Goal: Task Accomplishment & Management: Use online tool/utility

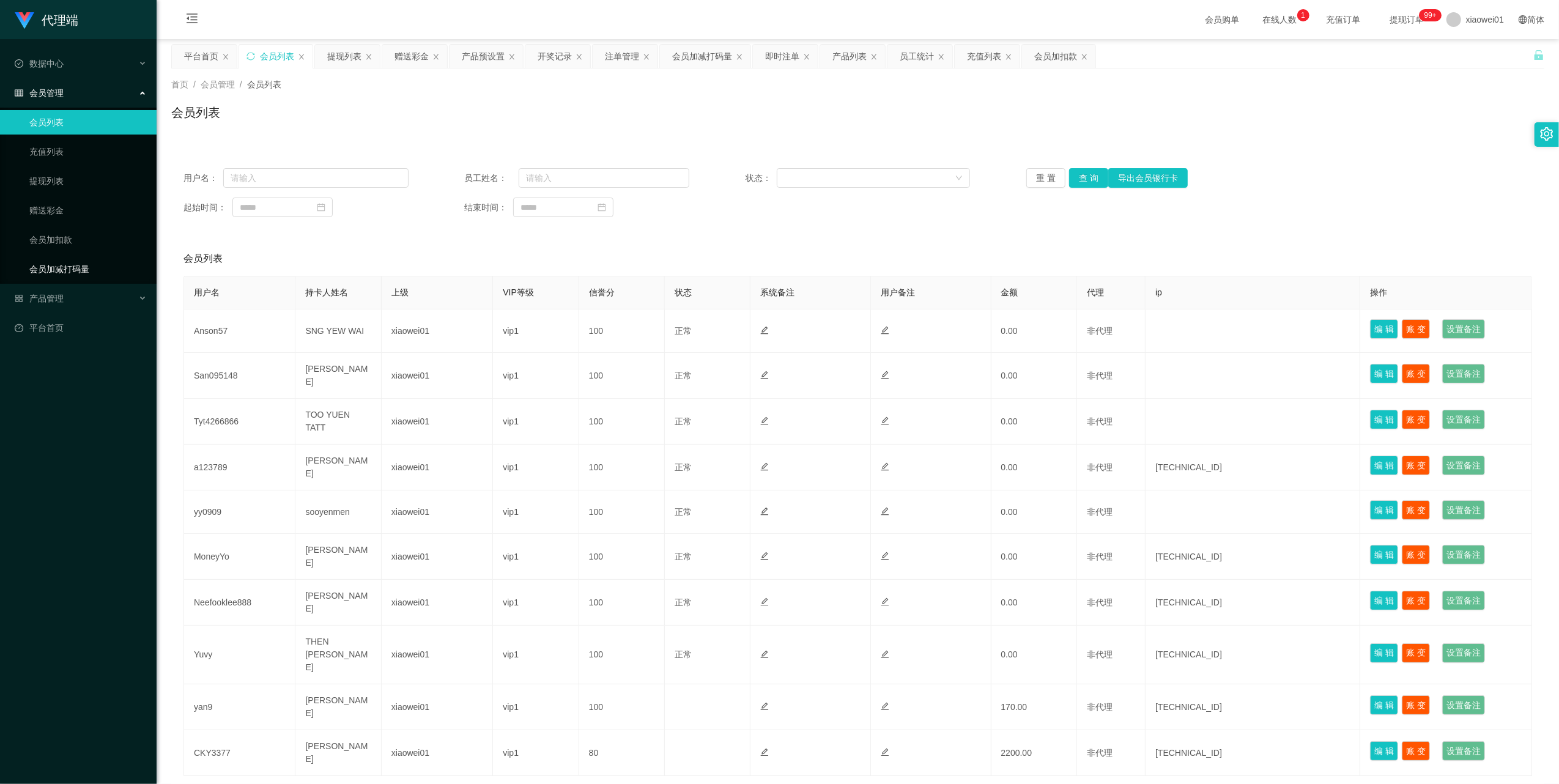
drag, startPoint x: 0, startPoint y: 0, endPoint x: 79, endPoint y: 258, distance: 269.8
click at [79, 258] on link "会员加减打码量" at bounding box center [88, 268] width 117 height 24
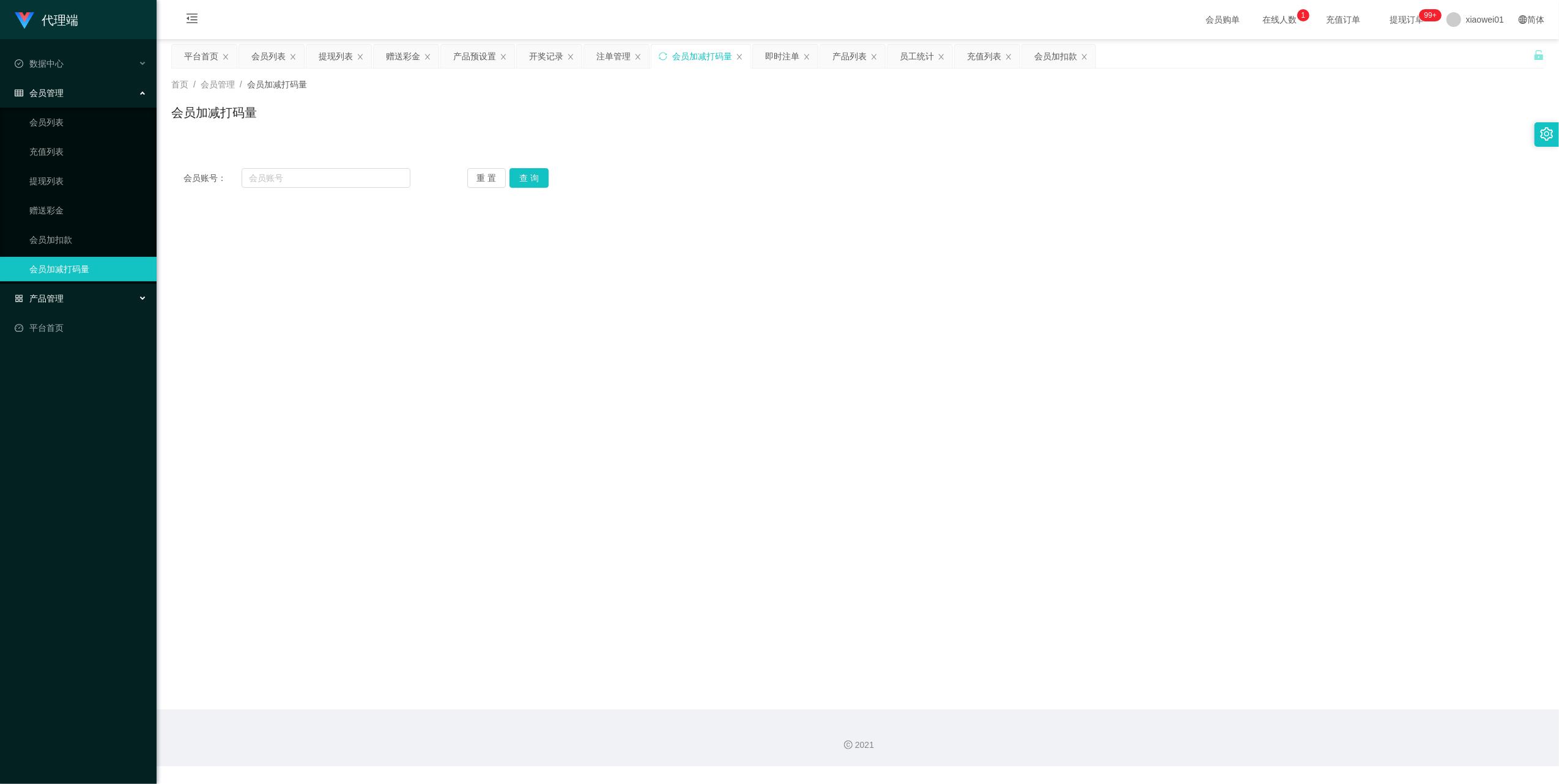
click at [49, 296] on span "产品管理" at bounding box center [39, 298] width 49 height 10
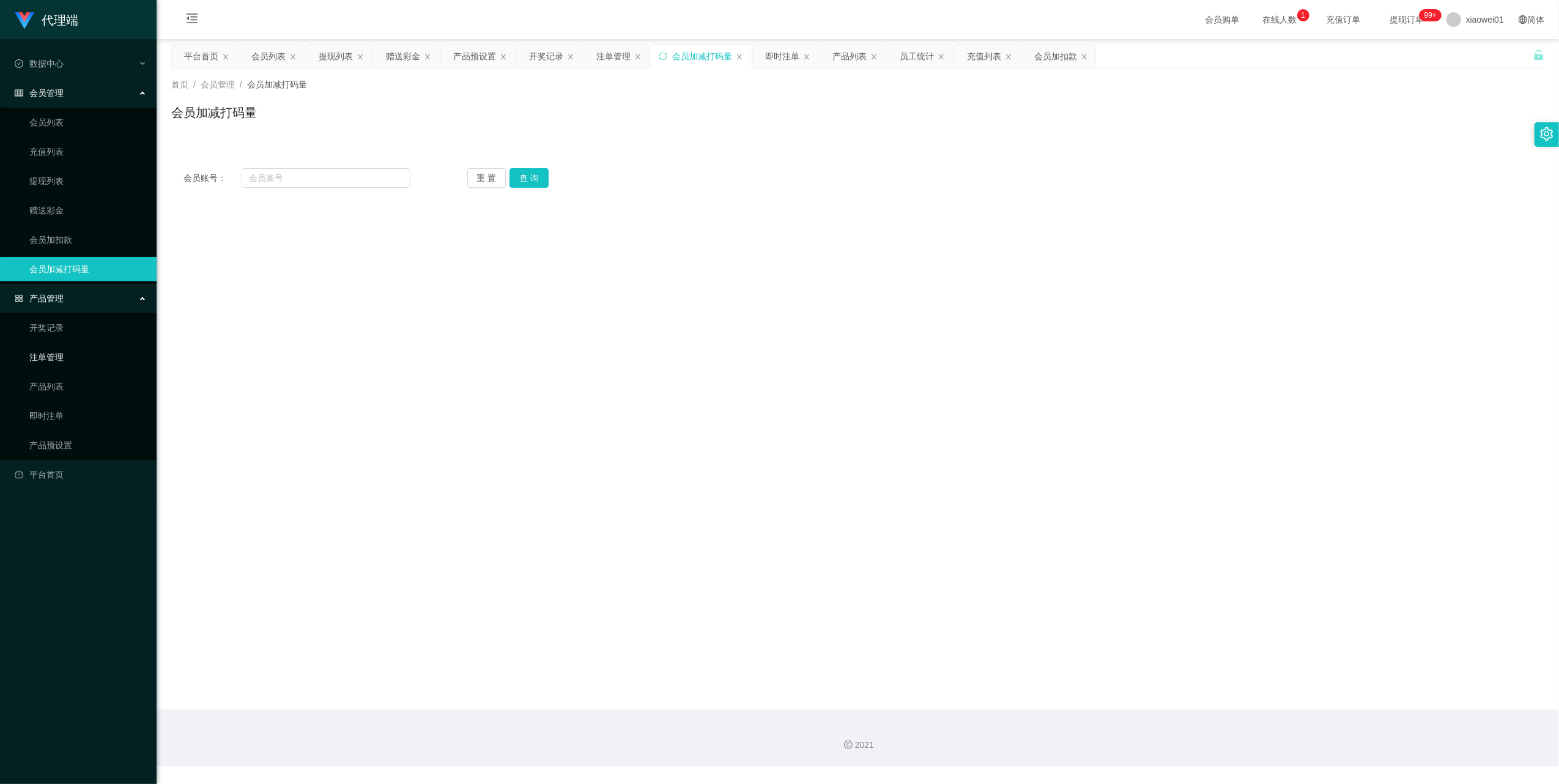
click at [64, 353] on link "注单管理" at bounding box center [88, 356] width 117 height 24
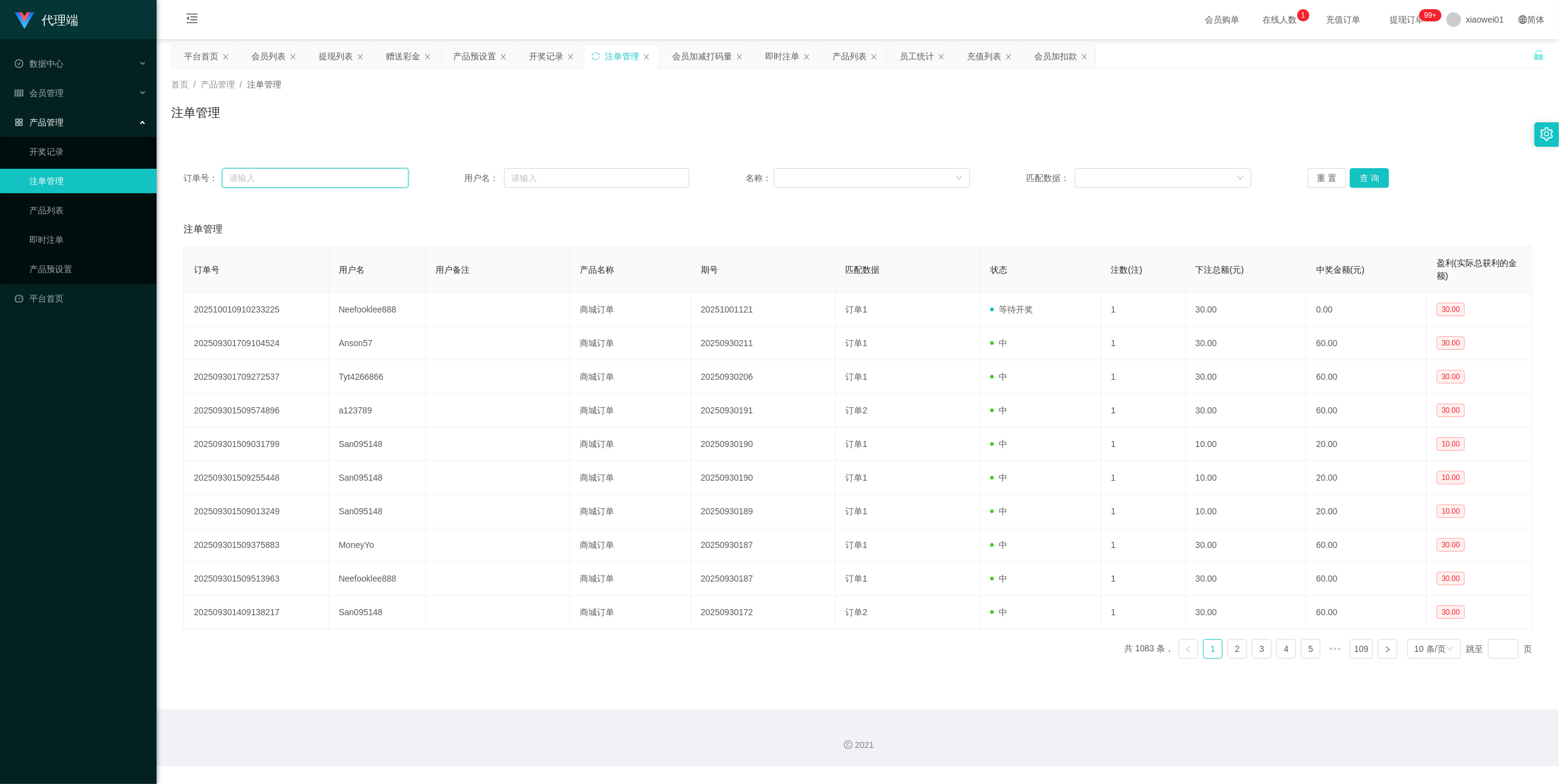
click at [325, 177] on input "text" at bounding box center [315, 178] width 187 height 19
click at [575, 175] on input "text" at bounding box center [597, 178] width 185 height 19
paste input "Neefooklee888"
type input "Neefooklee888"
click at [1357, 179] on button "查 询" at bounding box center [1369, 178] width 39 height 19
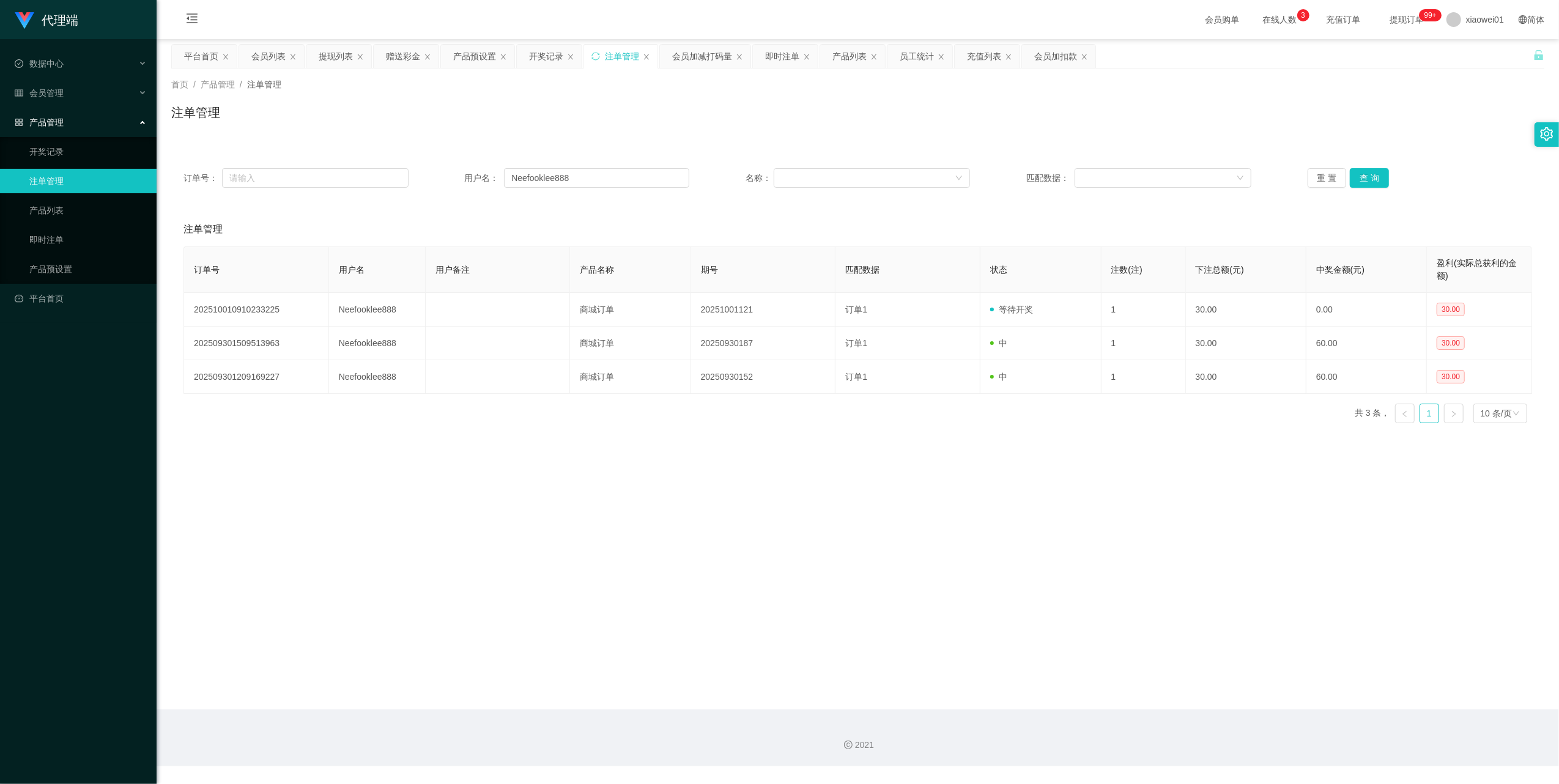
click at [57, 117] on span "产品管理" at bounding box center [39, 122] width 49 height 10
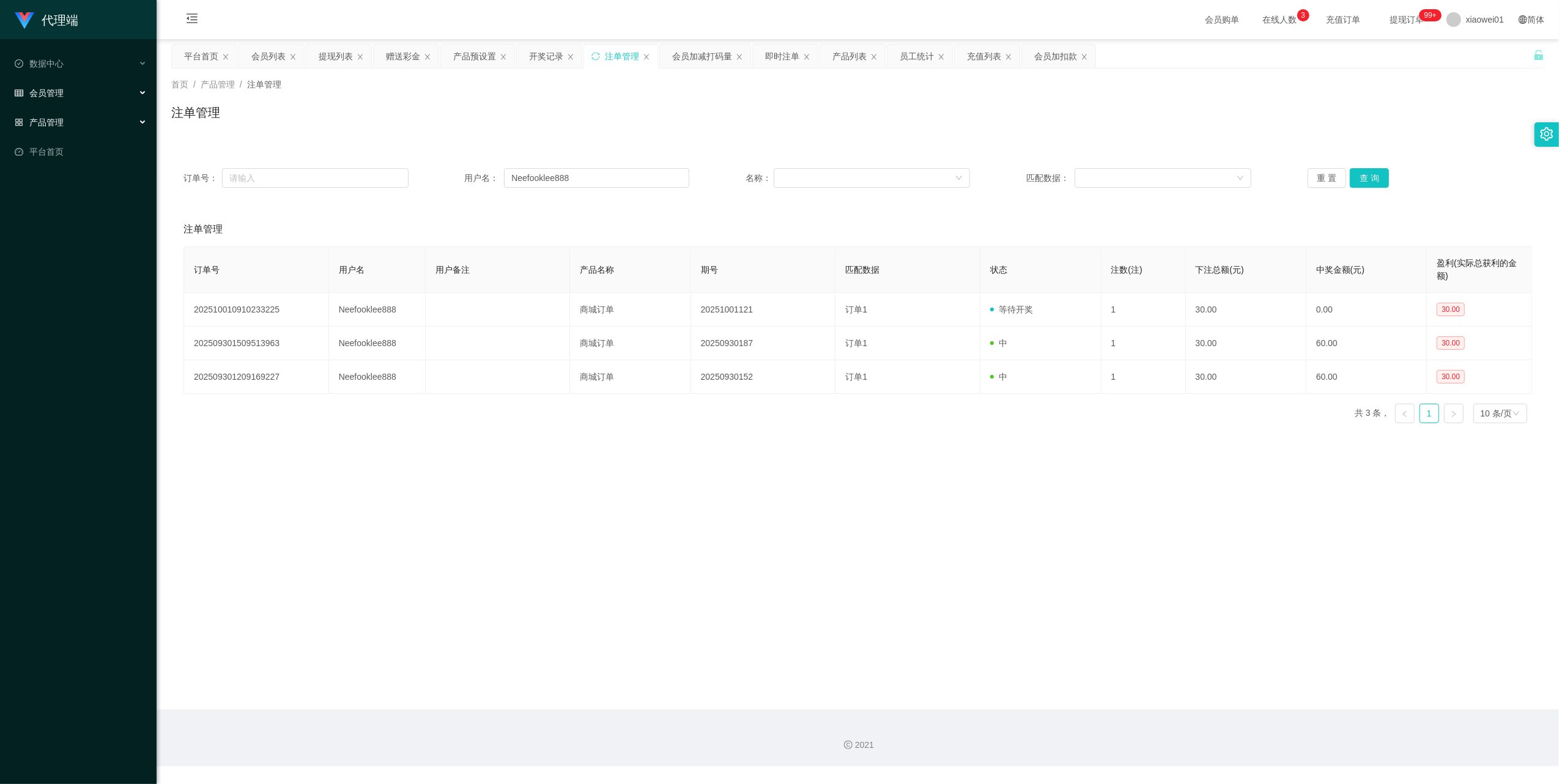
click at [62, 89] on span "会员管理" at bounding box center [39, 93] width 49 height 10
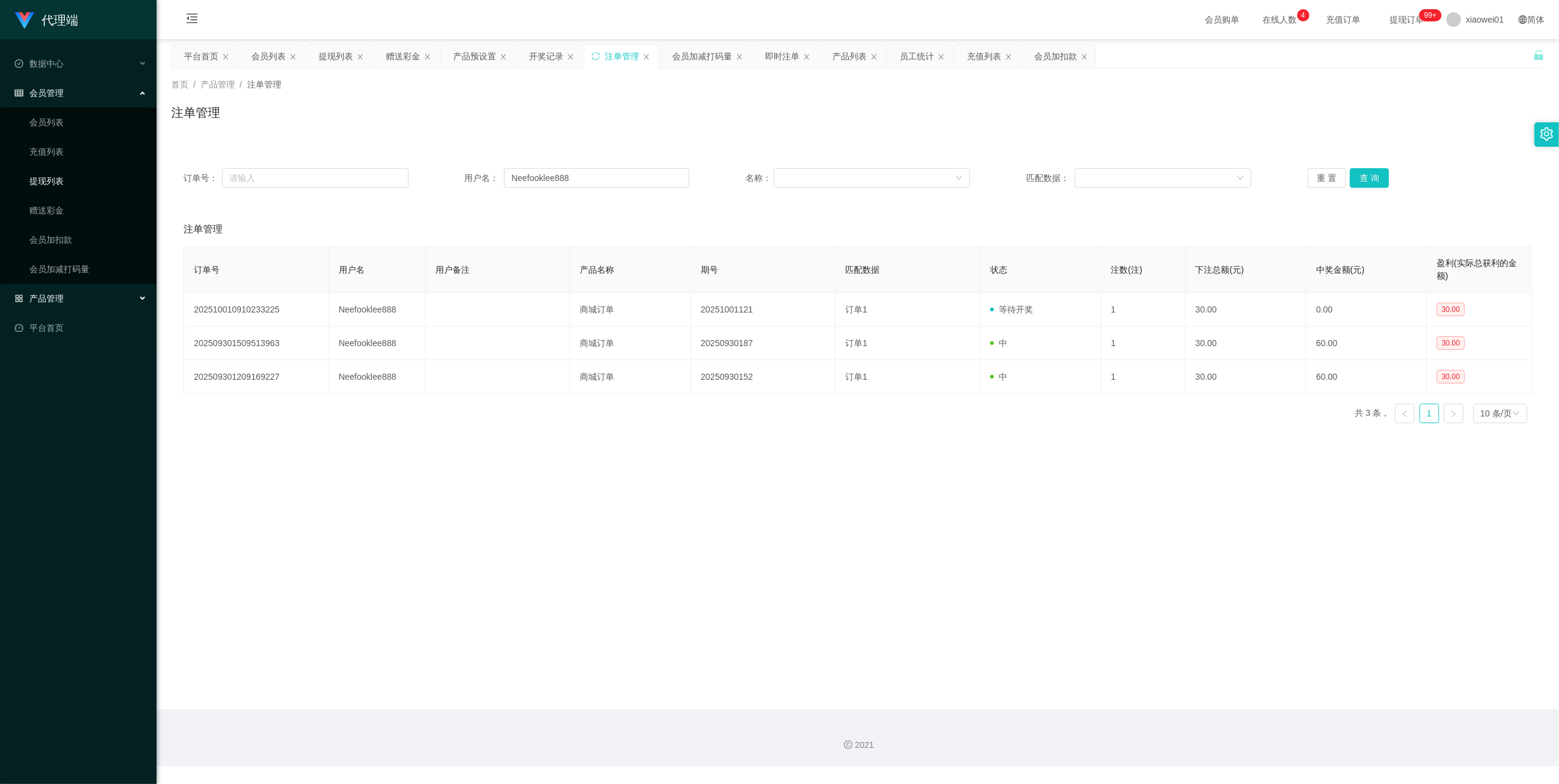
click at [62, 184] on link "提现列表" at bounding box center [88, 181] width 117 height 24
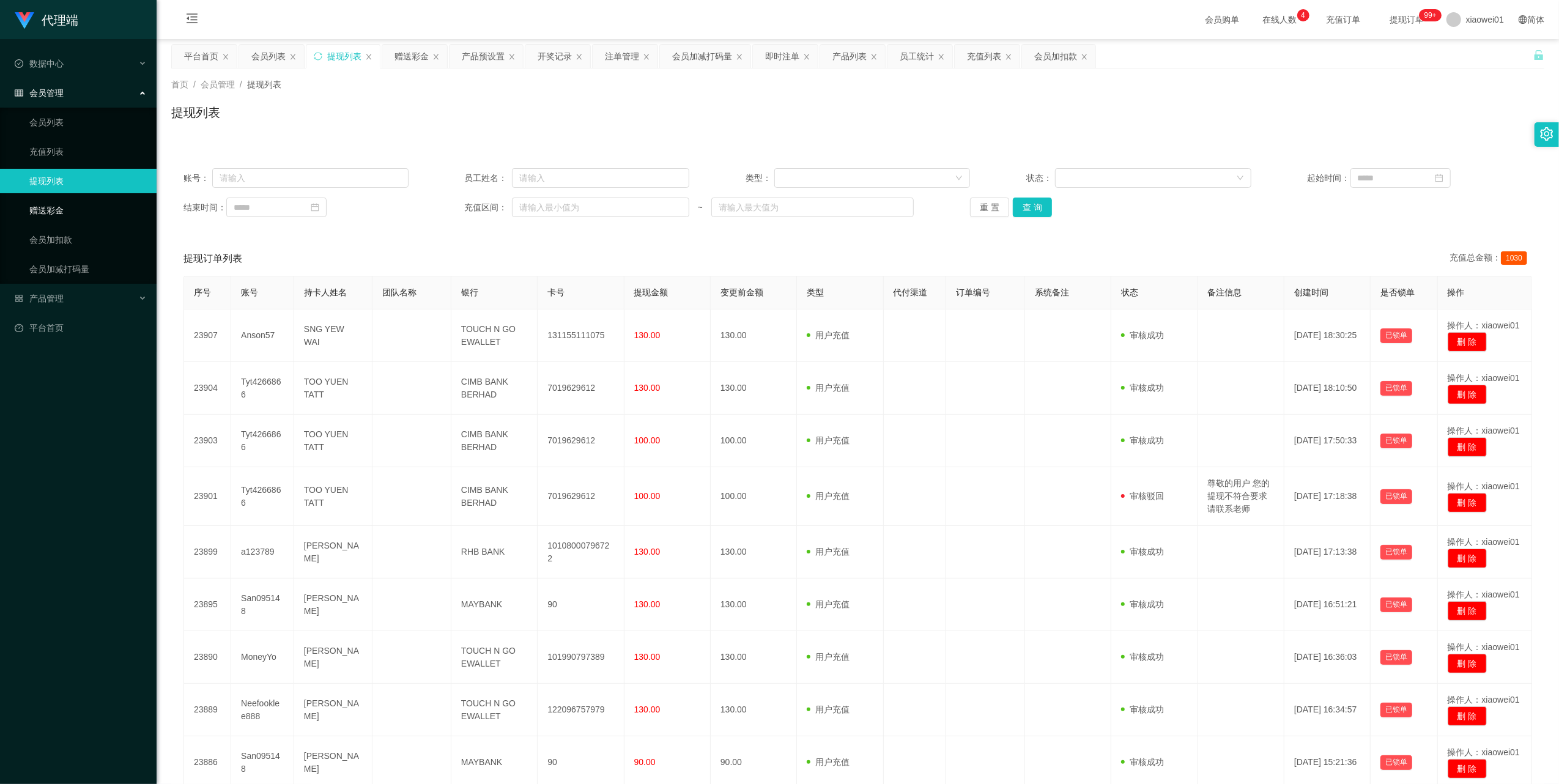
click at [62, 207] on link "赠送彩金" at bounding box center [88, 210] width 117 height 24
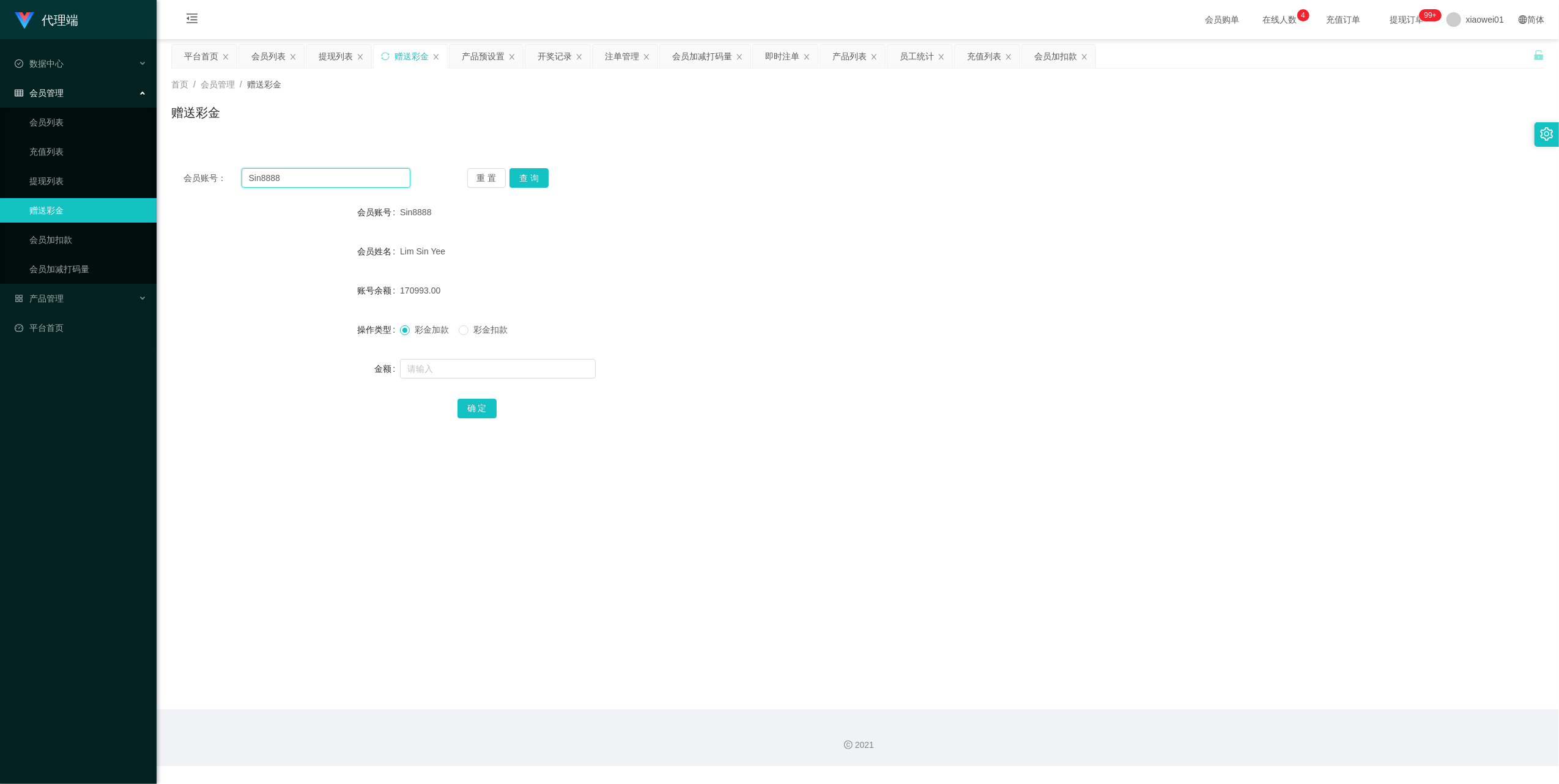
click at [346, 183] on input "Sin8888" at bounding box center [326, 178] width 169 height 19
paste input "Neefooklee"
type input "Neefooklee888"
click at [520, 175] on button "查 询" at bounding box center [529, 178] width 39 height 19
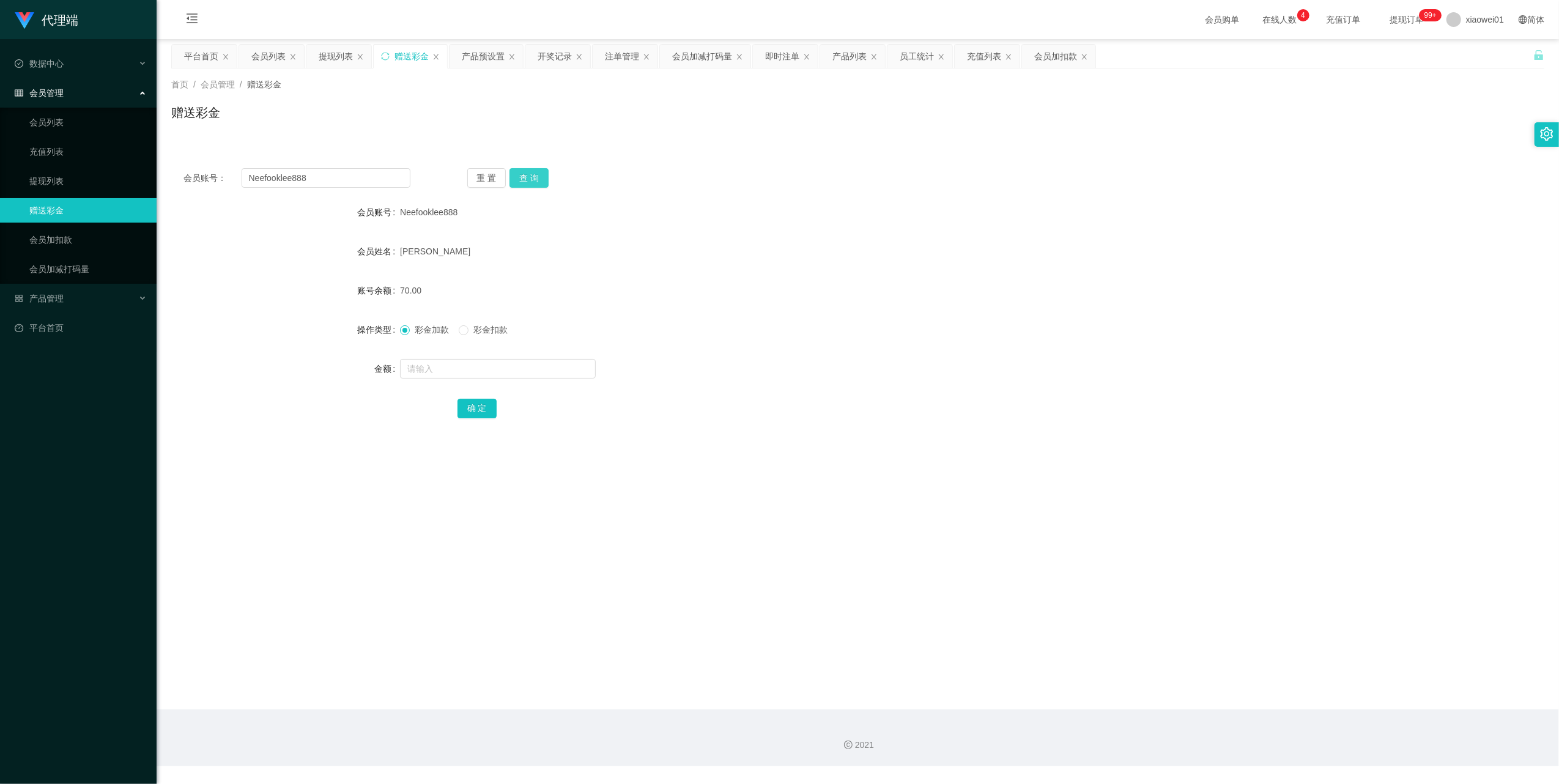
click at [519, 174] on button "查 询" at bounding box center [529, 178] width 39 height 19
click at [53, 293] on span "产品管理" at bounding box center [39, 298] width 49 height 10
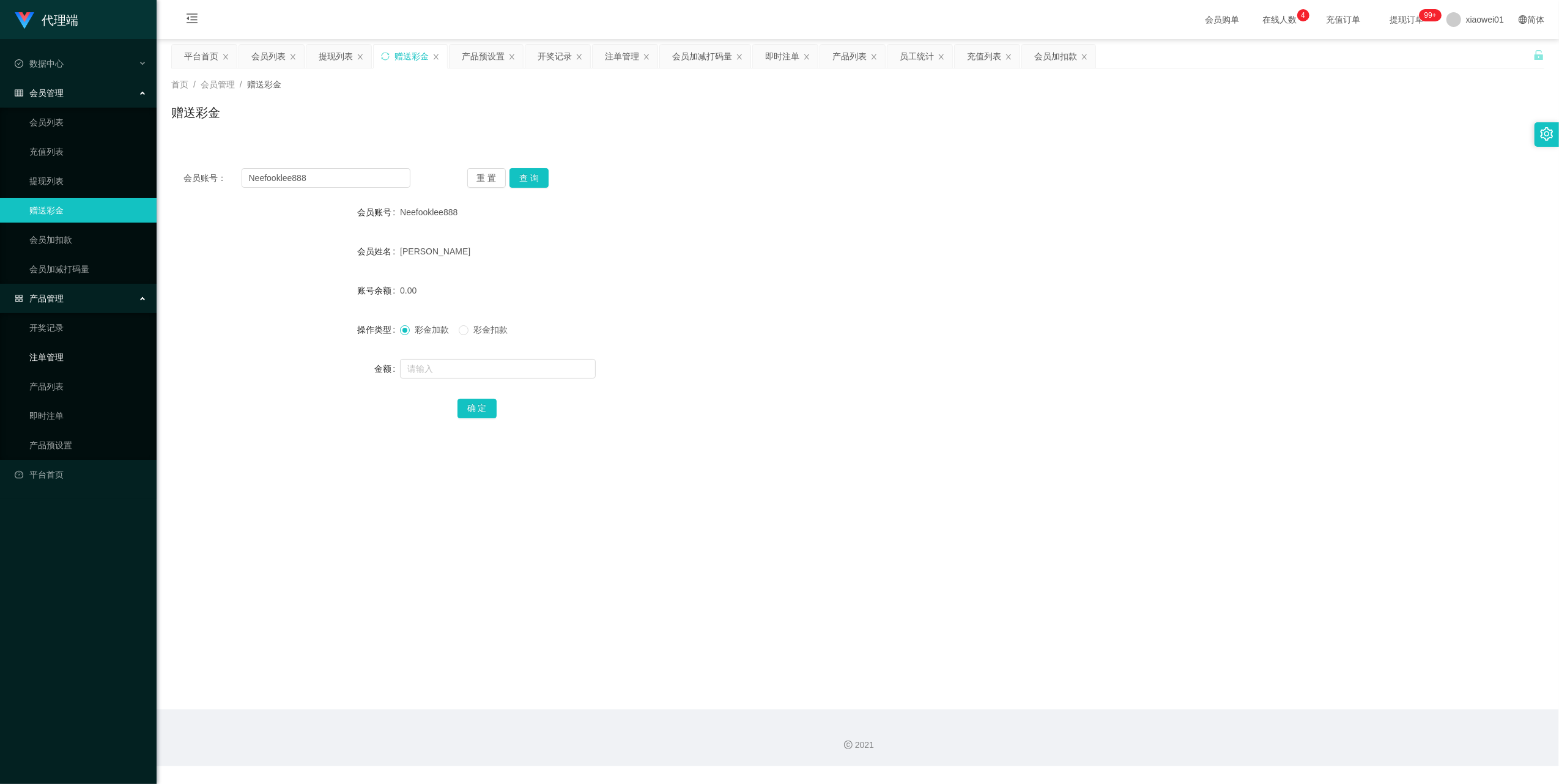
click at [64, 362] on link "注单管理" at bounding box center [88, 356] width 117 height 24
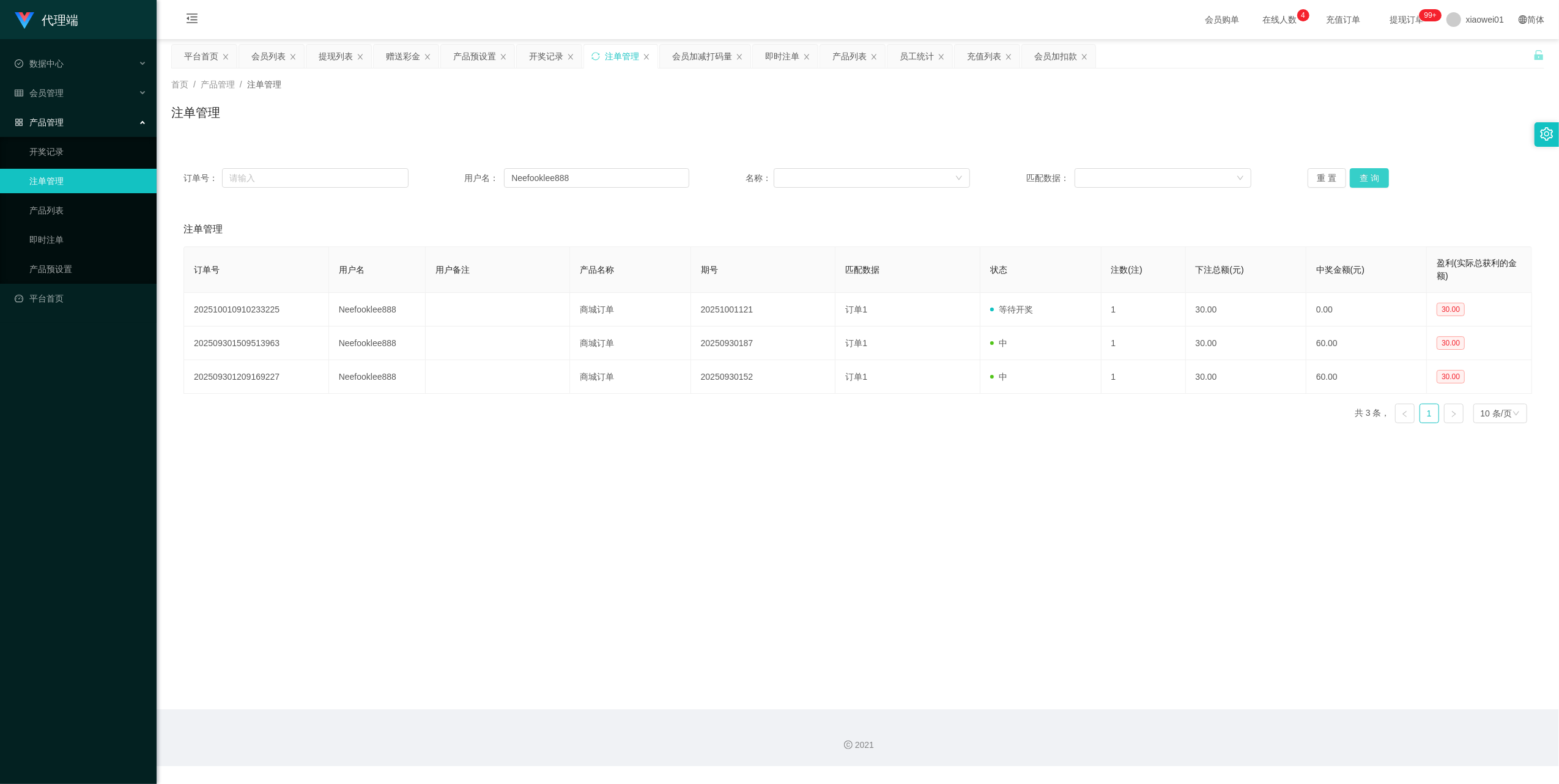
click at [1361, 177] on button "查 询" at bounding box center [1369, 178] width 39 height 19
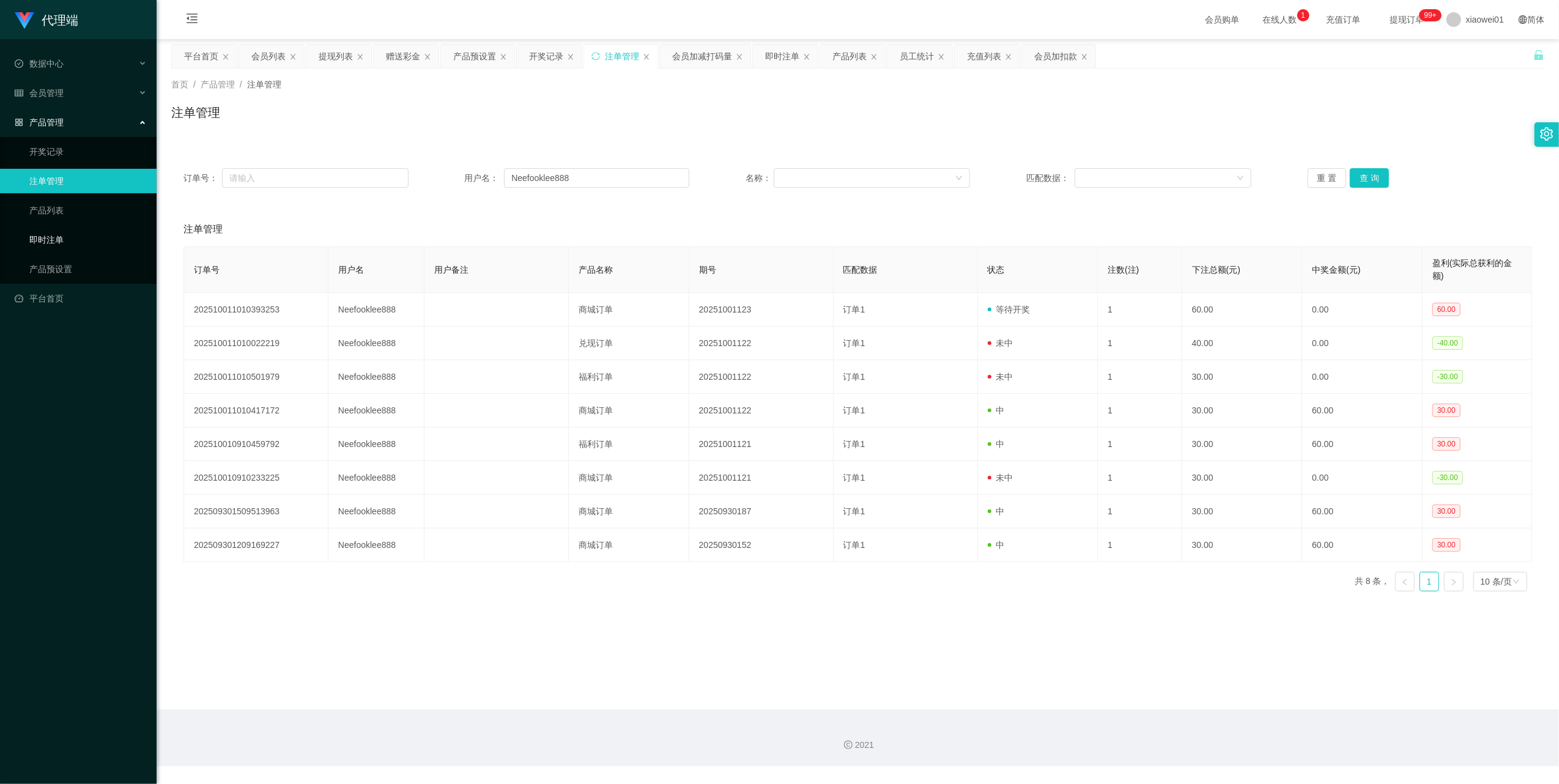
click at [62, 239] on link "即时注单" at bounding box center [88, 239] width 117 height 24
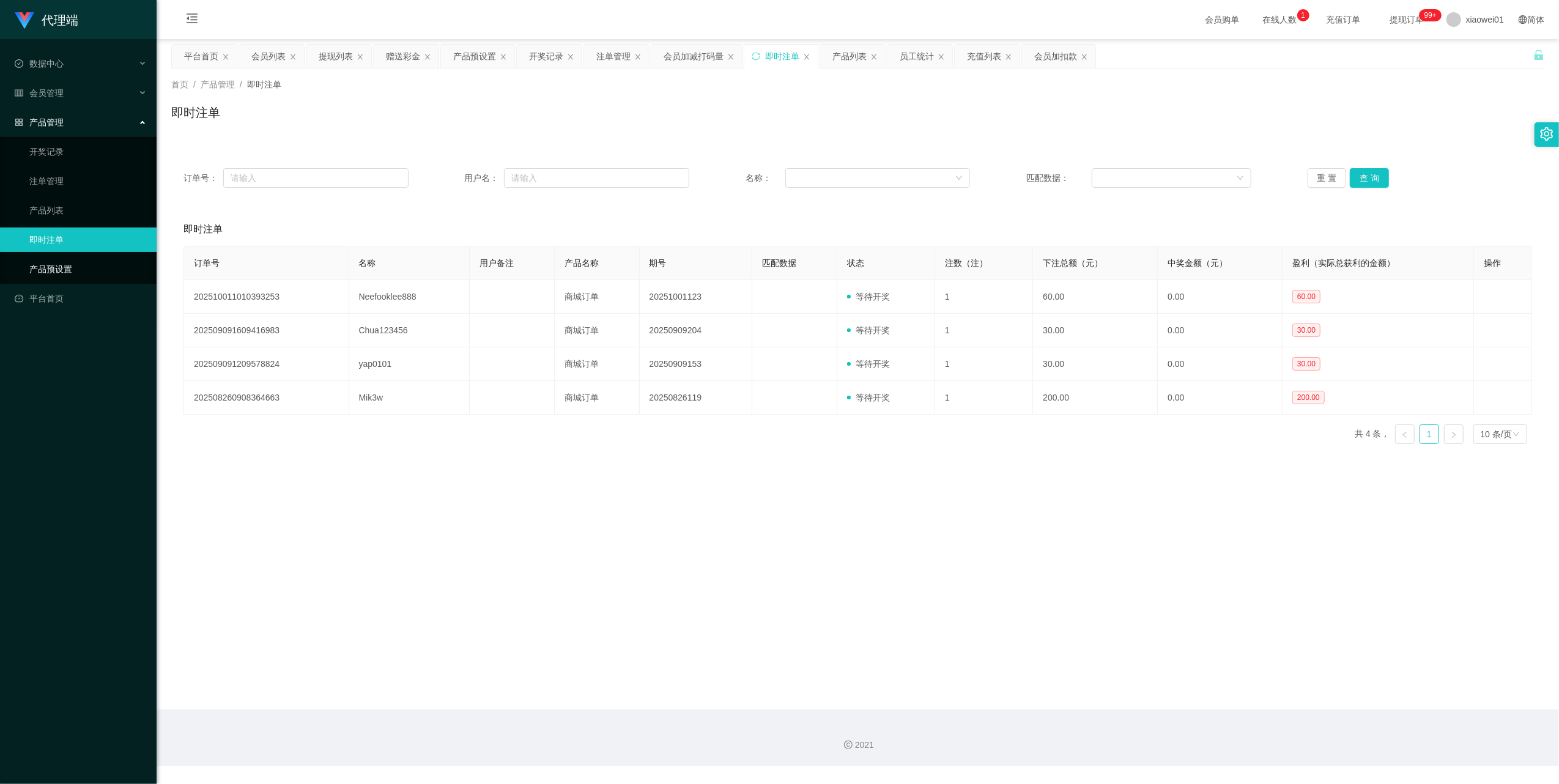
click at [59, 269] on link "产品预设置" at bounding box center [88, 268] width 117 height 24
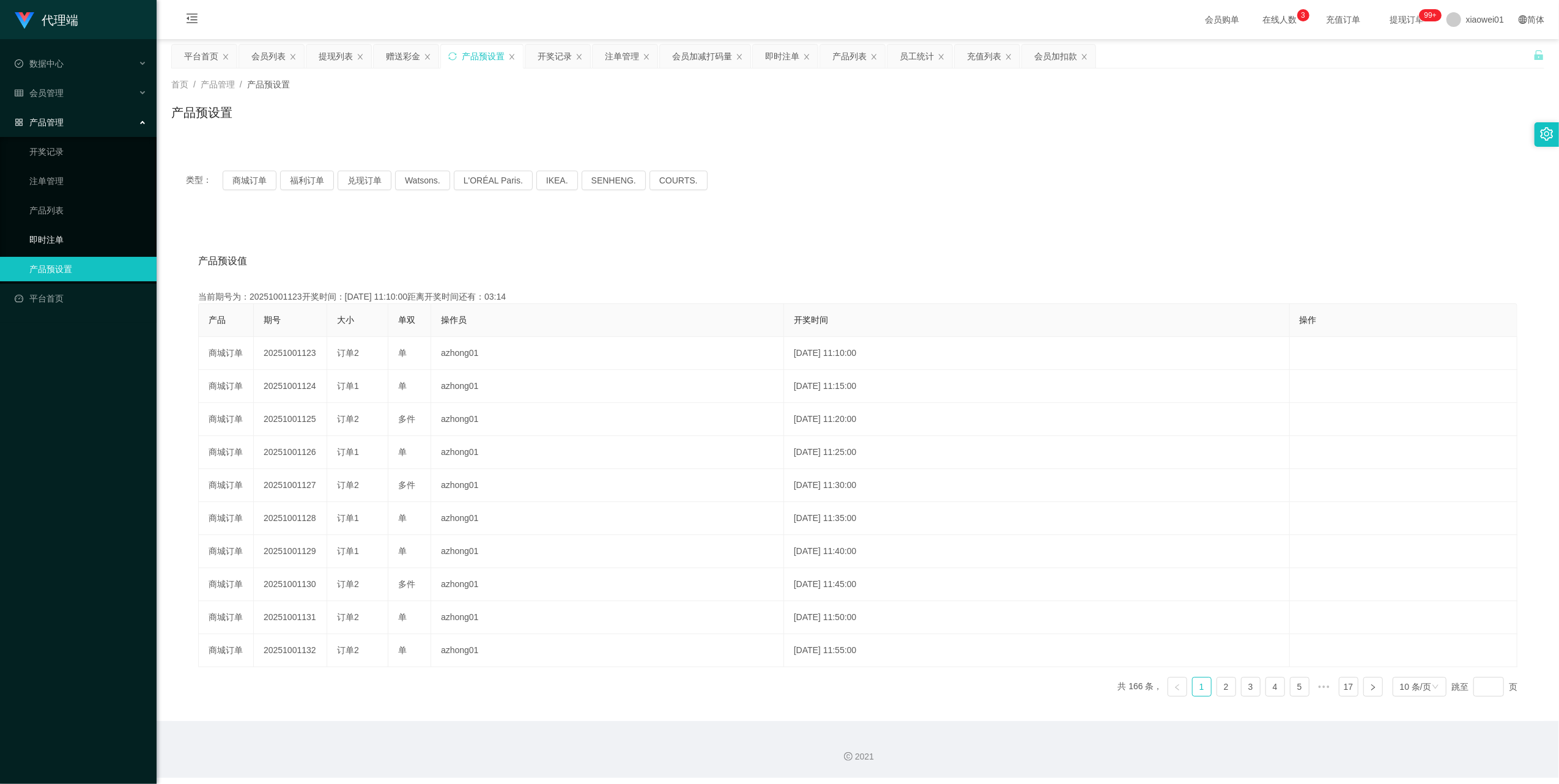
click at [44, 222] on ul "开奖记录 注单管理 产品列表 即时注单 产品预设置" at bounding box center [78, 210] width 156 height 147
drag, startPoint x: 44, startPoint y: 222, endPoint x: 79, endPoint y: 237, distance: 38.1
click at [79, 237] on link "即时注单" at bounding box center [88, 239] width 117 height 24
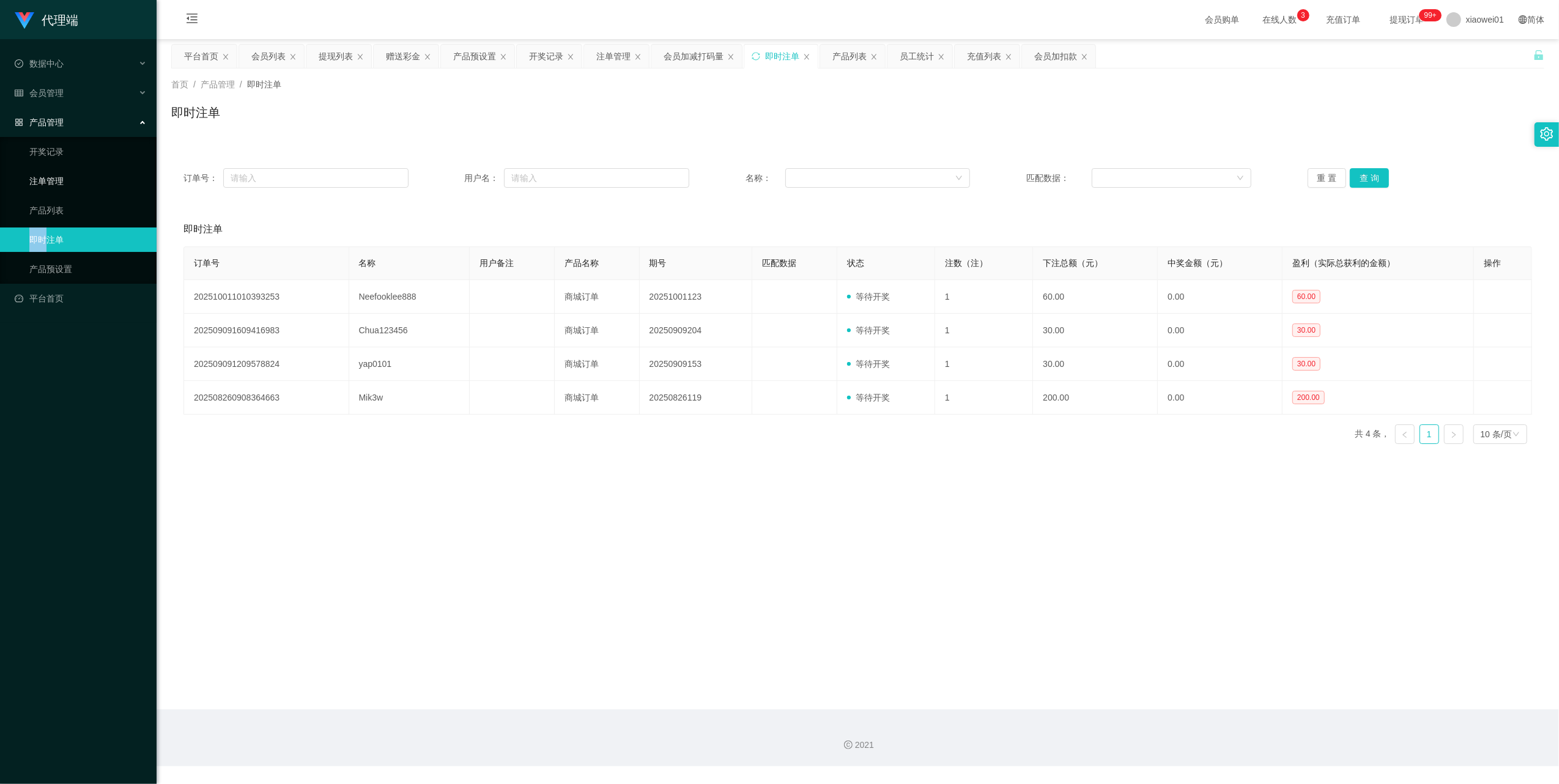
click at [47, 170] on link "注单管理" at bounding box center [88, 181] width 117 height 24
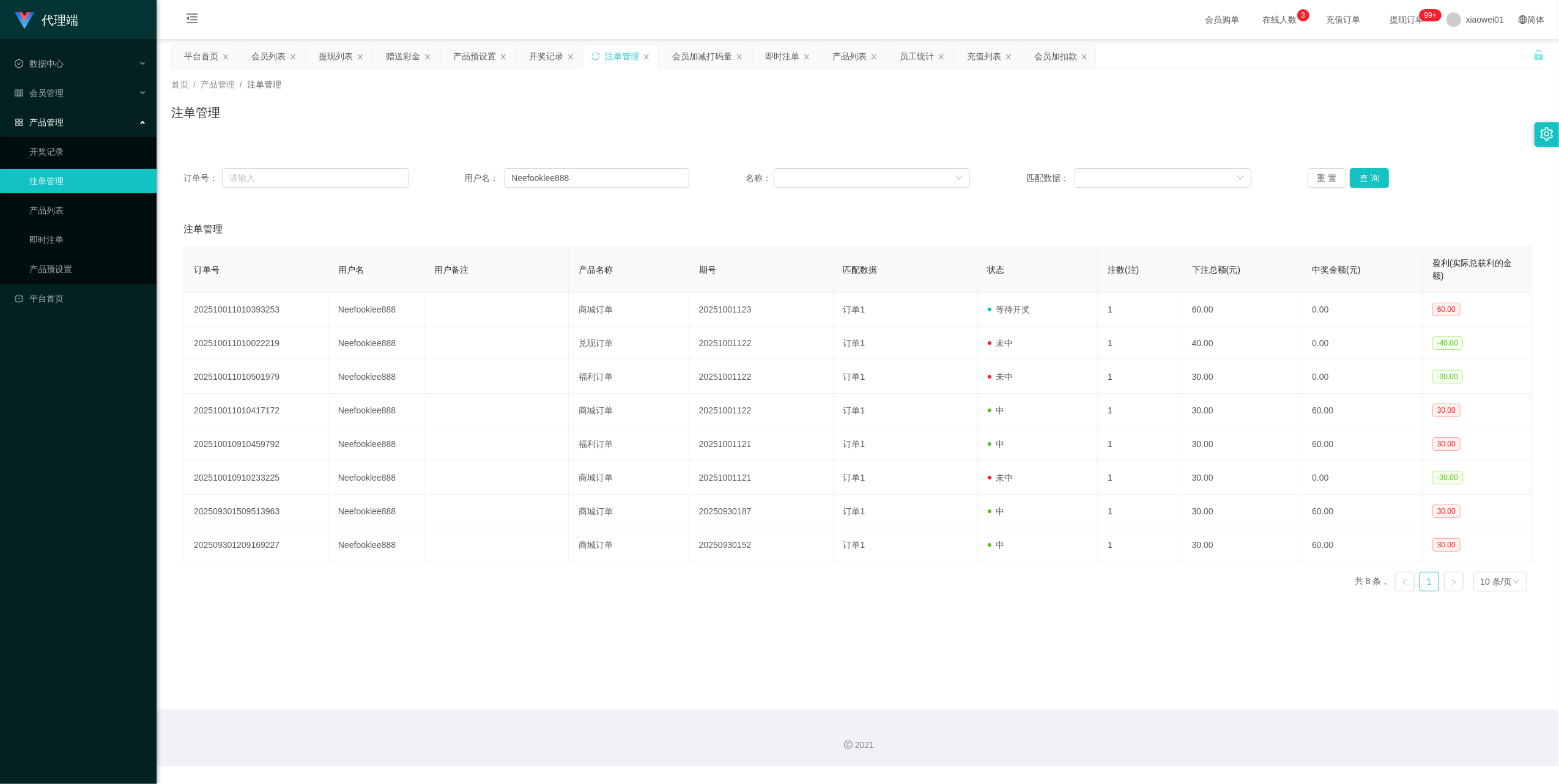
click at [54, 117] on span "产品管理" at bounding box center [39, 122] width 49 height 10
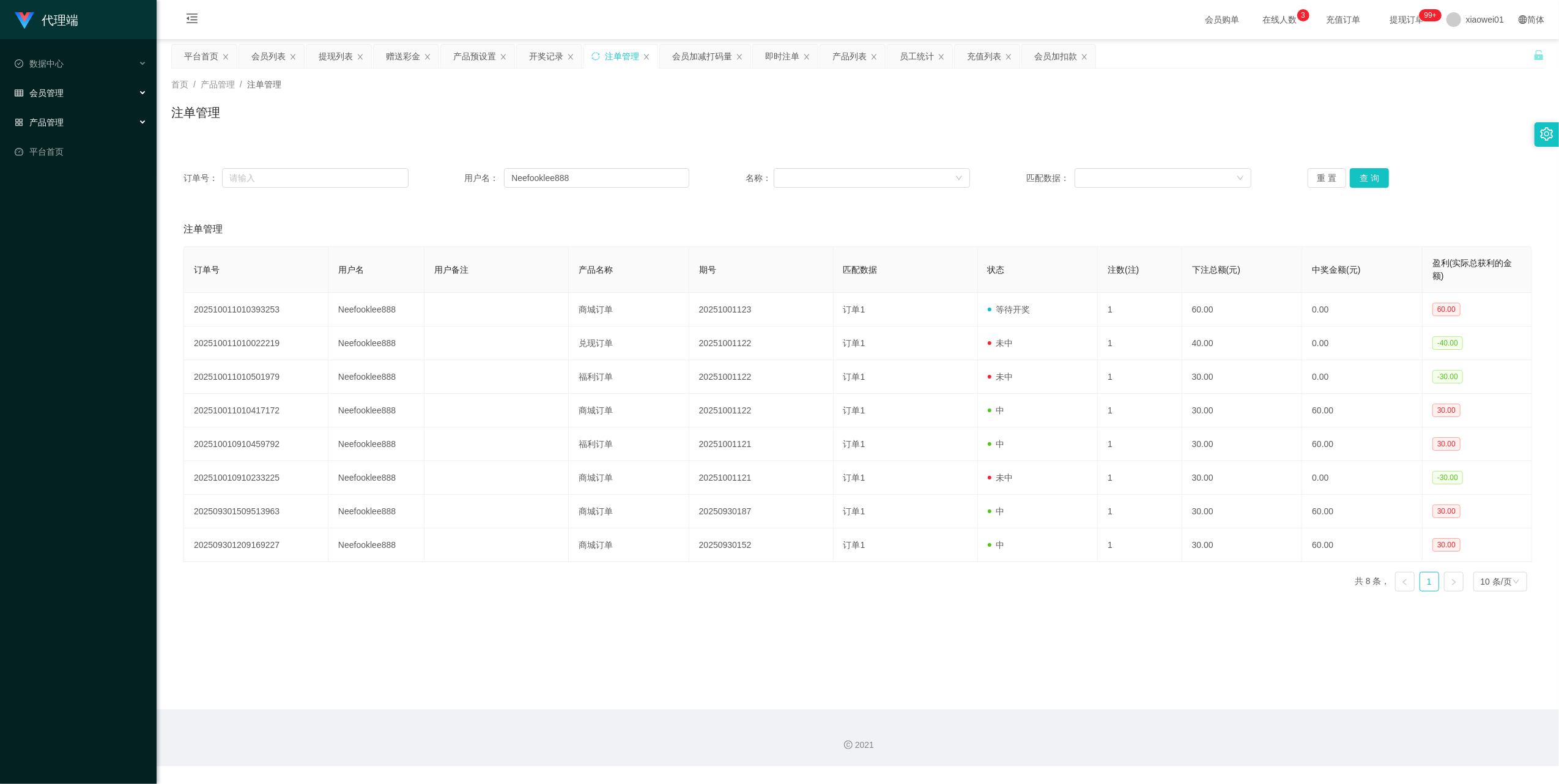
click at [52, 90] on span "会员管理" at bounding box center [39, 93] width 49 height 10
